Goal: Navigation & Orientation: Find specific page/section

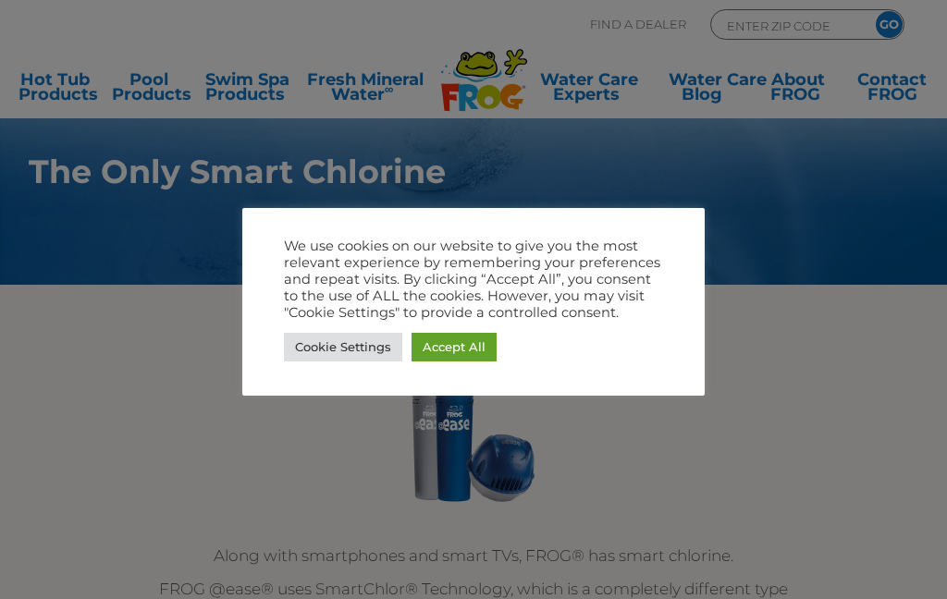
click at [451, 340] on link "Accept All" at bounding box center [454, 347] width 85 height 29
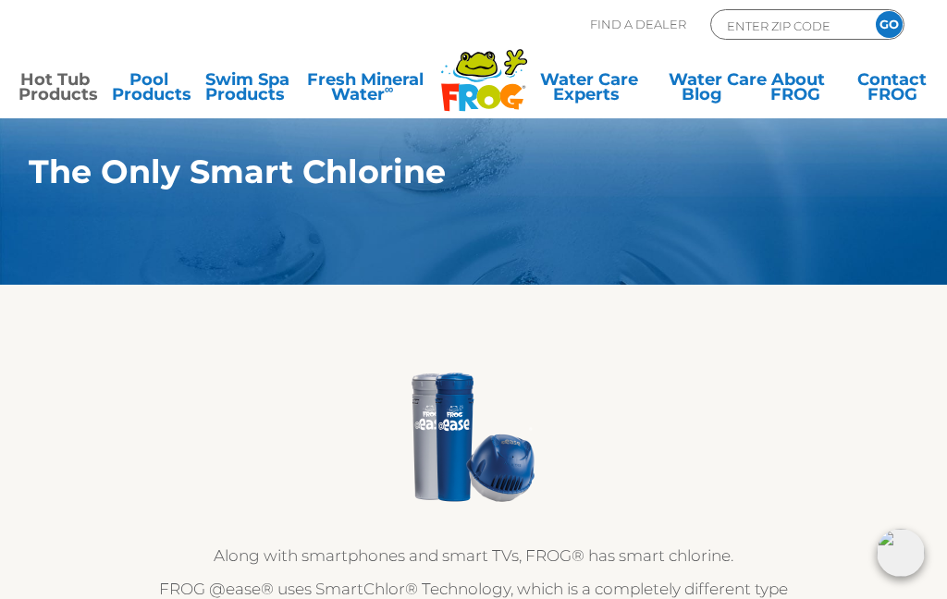
click at [57, 80] on link "Hot Tub Products" at bounding box center [55, 90] width 73 height 37
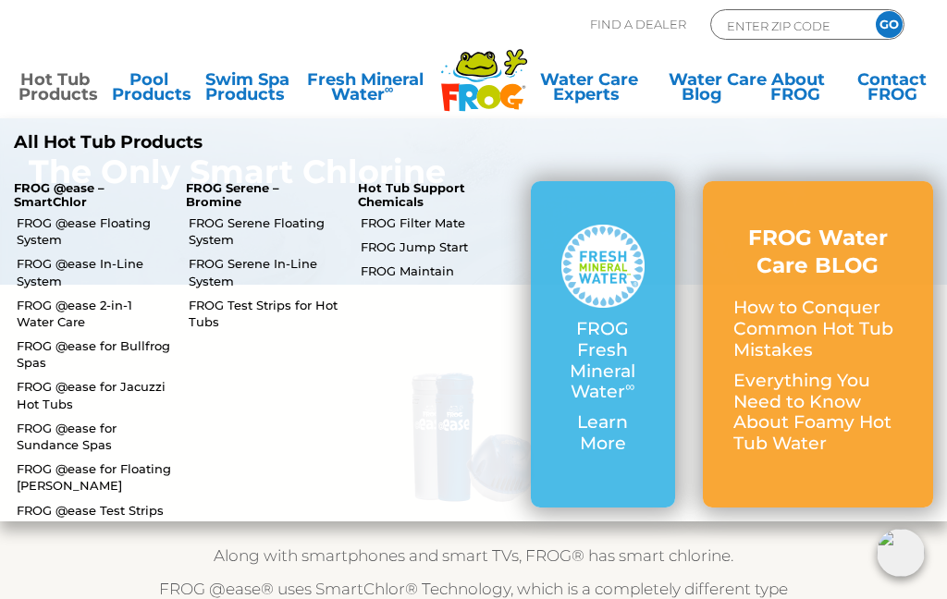
click at [43, 266] on link "FROG @ease In-Line System" at bounding box center [94, 271] width 155 height 33
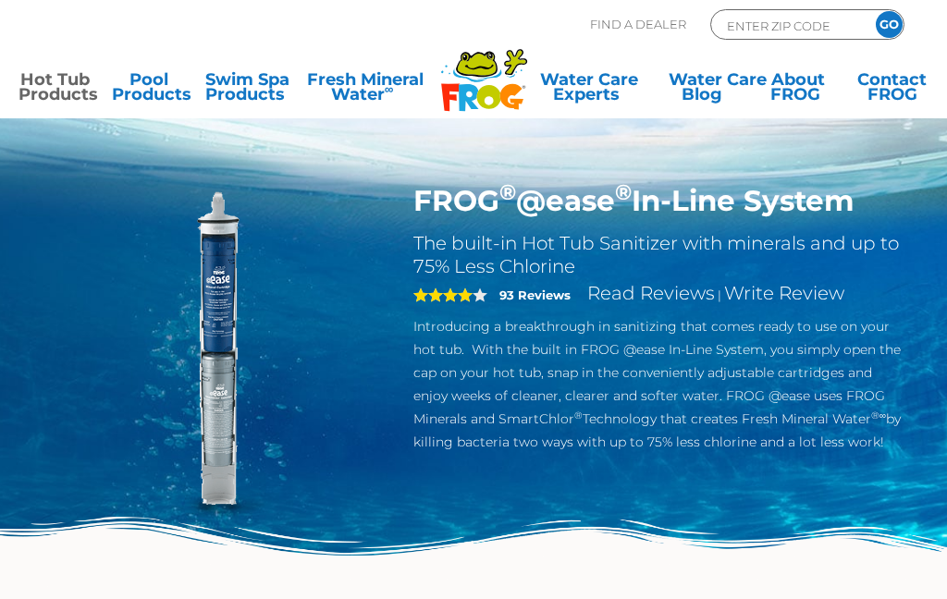
scroll to position [34, 0]
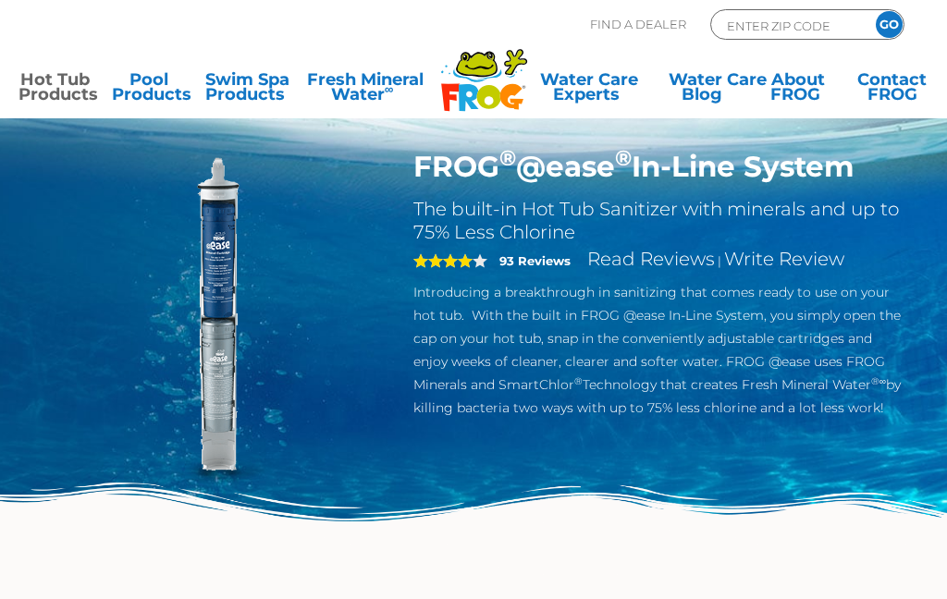
click at [36, 87] on link "Hot Tub Products" at bounding box center [55, 90] width 73 height 37
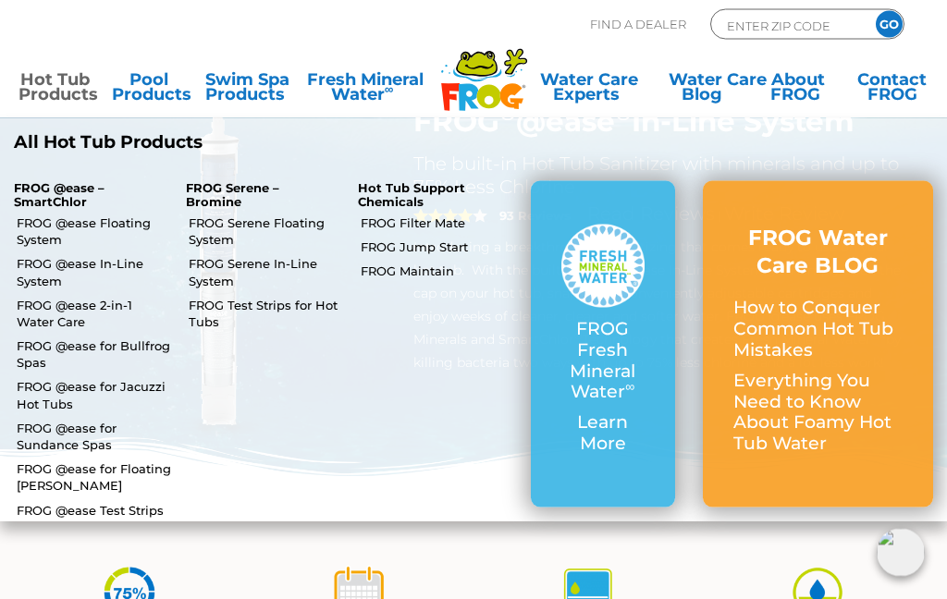
scroll to position [80, 0]
click at [48, 338] on link "FROG @ease for Bullfrog Spas" at bounding box center [94, 354] width 155 height 33
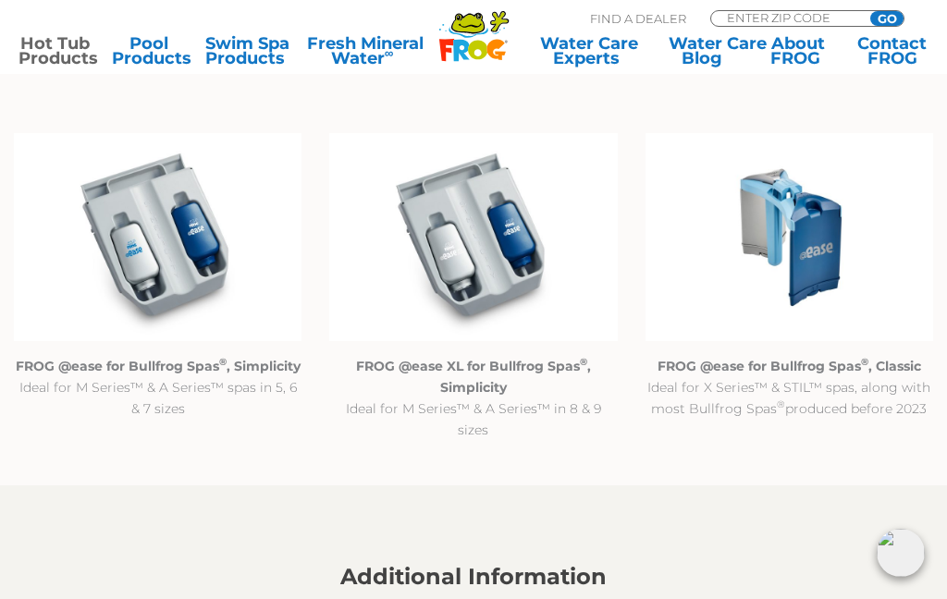
scroll to position [1687, 0]
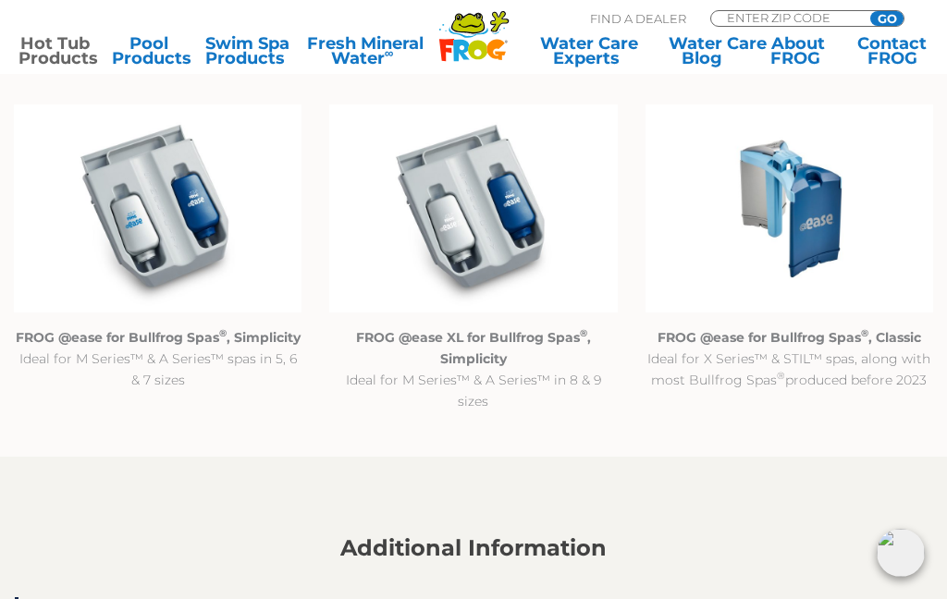
click at [819, 239] on img at bounding box center [790, 209] width 288 height 208
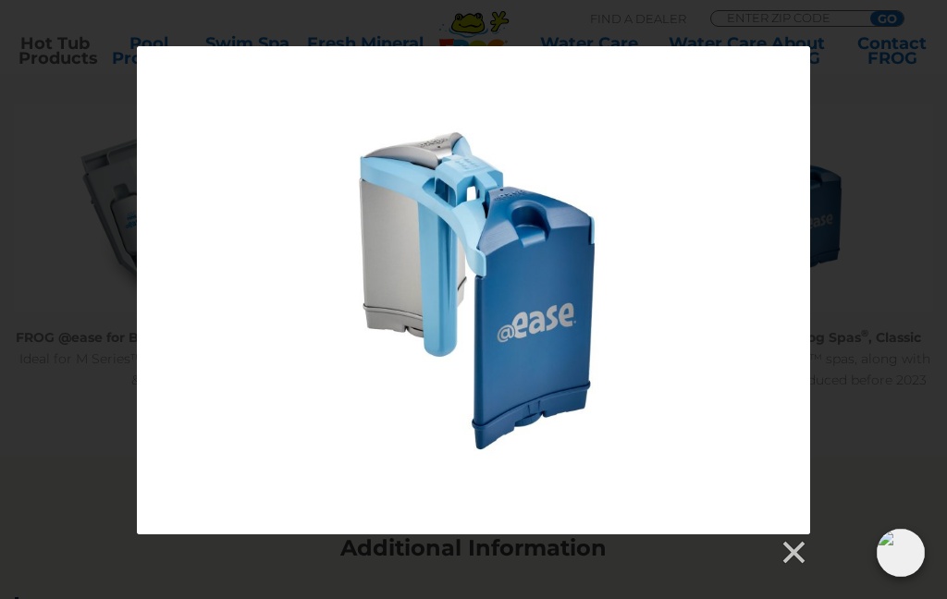
click at [782, 550] on link at bounding box center [793, 553] width 28 height 28
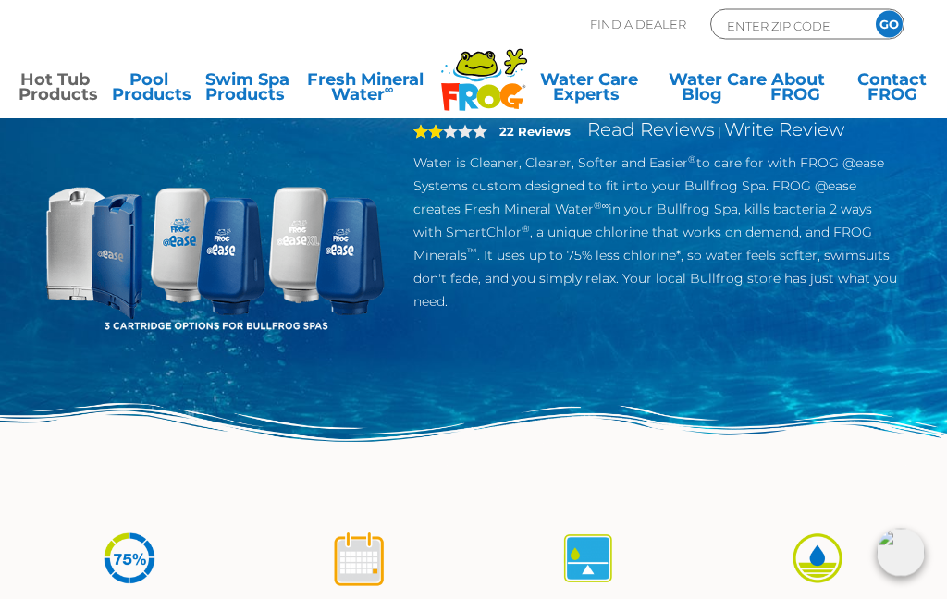
scroll to position [0, 0]
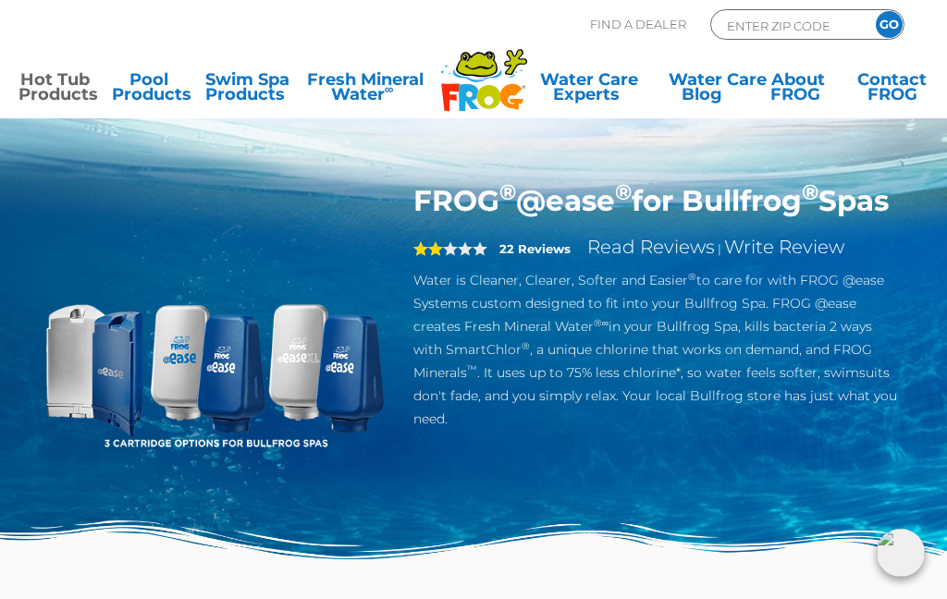
click at [811, 24] on input "ENTER ZIP CODE" at bounding box center [787, 25] width 125 height 21
type input "97140"
click at [896, 17] on input "GO" at bounding box center [889, 24] width 27 height 27
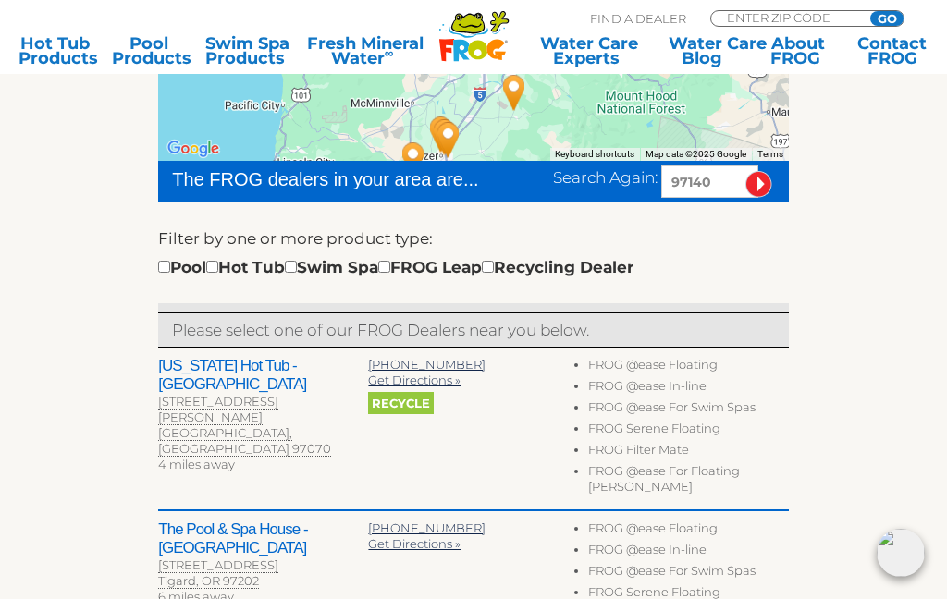
scroll to position [416, 0]
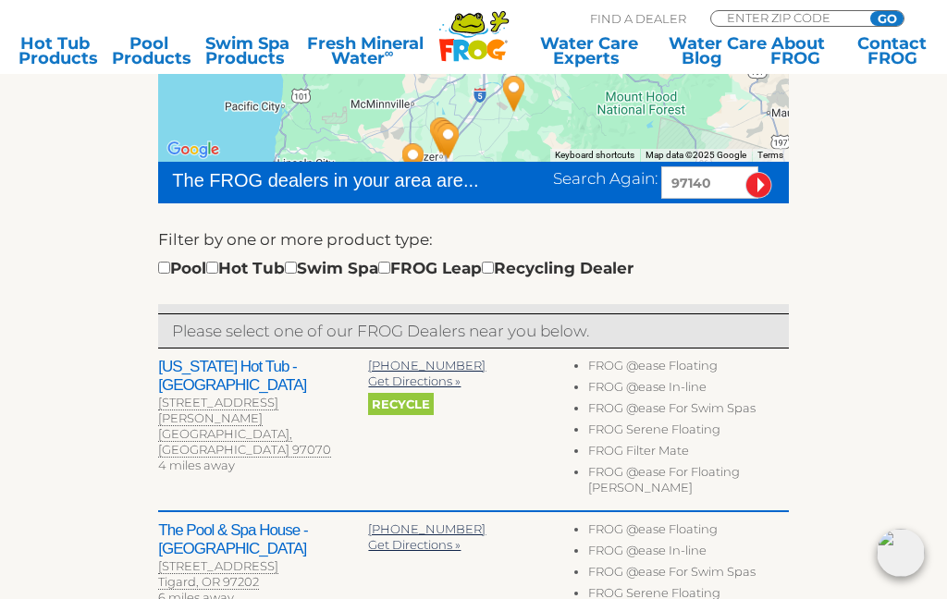
click at [218, 273] on input "checkbox" at bounding box center [212, 268] width 12 height 12
checkbox input "true"
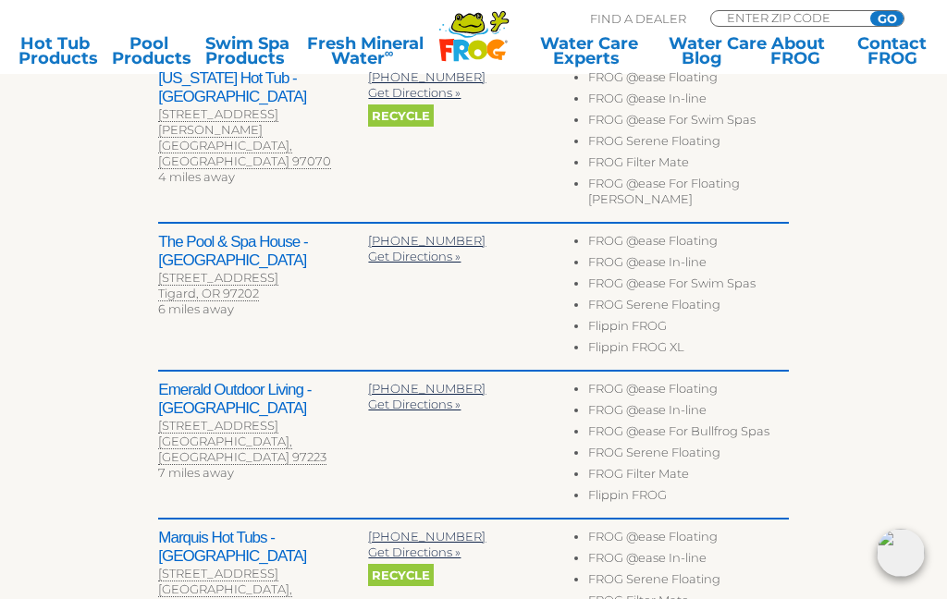
scroll to position [704, 0]
click at [201, 382] on h2 "Emerald Outdoor Living - [GEOGRAPHIC_DATA]" at bounding box center [263, 400] width 210 height 37
click at [192, 382] on h2 "Emerald Outdoor Living - [GEOGRAPHIC_DATA]" at bounding box center [263, 400] width 210 height 37
click at [310, 382] on h2 "Emerald Outdoor Living - [GEOGRAPHIC_DATA]" at bounding box center [263, 400] width 210 height 37
click at [426, 398] on span "Get Directions »" at bounding box center [414, 405] width 93 height 15
